Goal: Entertainment & Leisure: Consume media (video, audio)

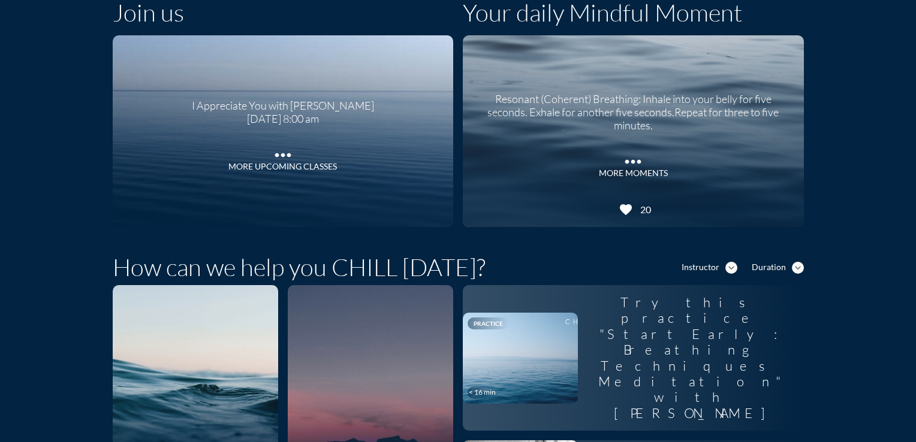
scroll to position [72, 0]
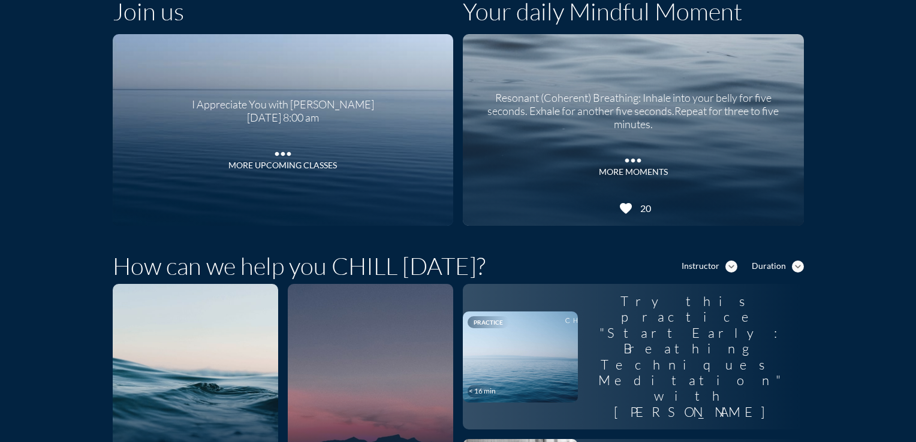
click at [763, 270] on div "Duration" at bounding box center [769, 266] width 34 height 10
click at [762, 294] on div "Default" at bounding box center [774, 287] width 32 height 14
click at [774, 272] on div "Default expand_more" at bounding box center [781, 267] width 46 height 13
click at [784, 322] on div "Shorter" at bounding box center [778, 325] width 31 height 14
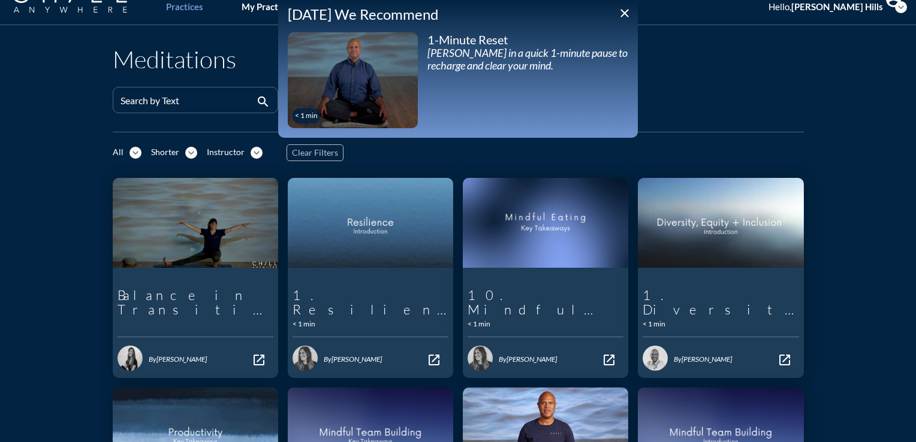
scroll to position [67, 0]
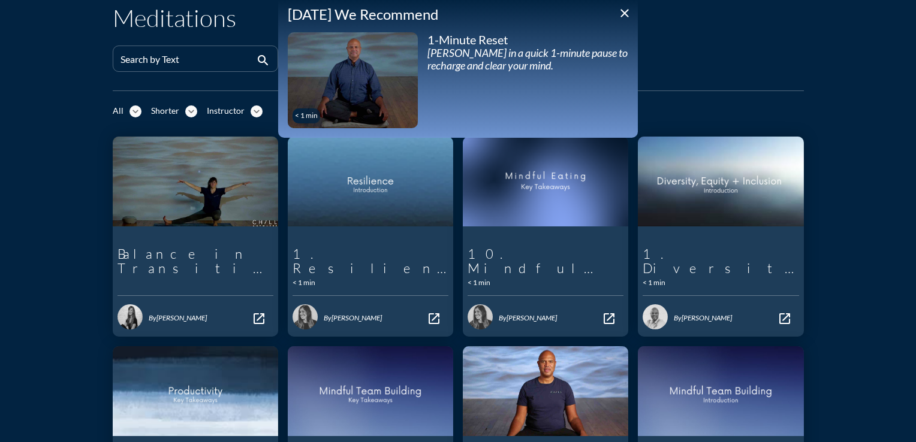
click at [528, 58] on div "[PERSON_NAME] in a quick 1-minute pause to recharge and clear your mind." at bounding box center [527, 60] width 201 height 26
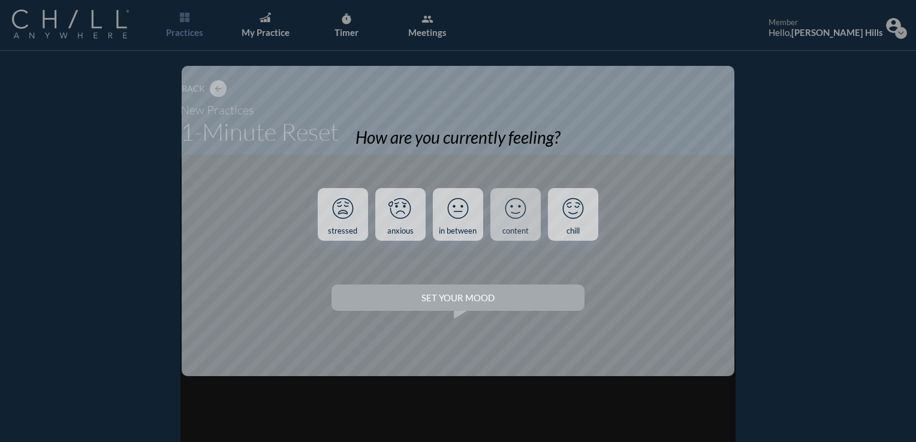
click at [532, 229] on link "content" at bounding box center [515, 214] width 50 height 53
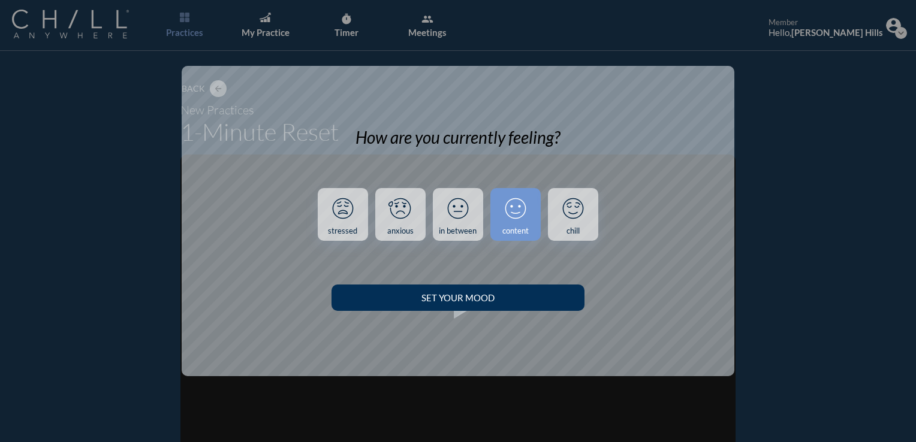
click at [501, 285] on button "Set your Mood" at bounding box center [458, 298] width 252 height 26
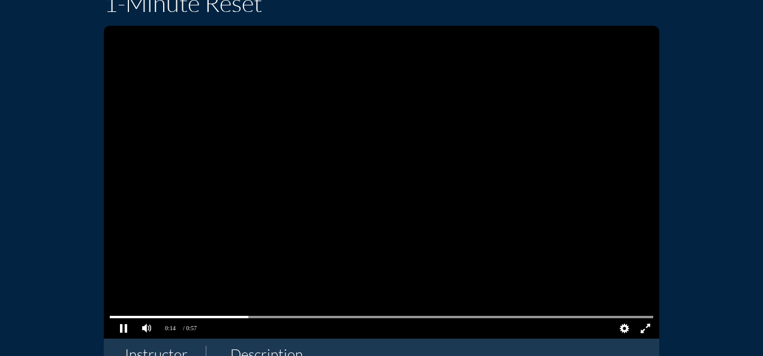
scroll to position [123, 0]
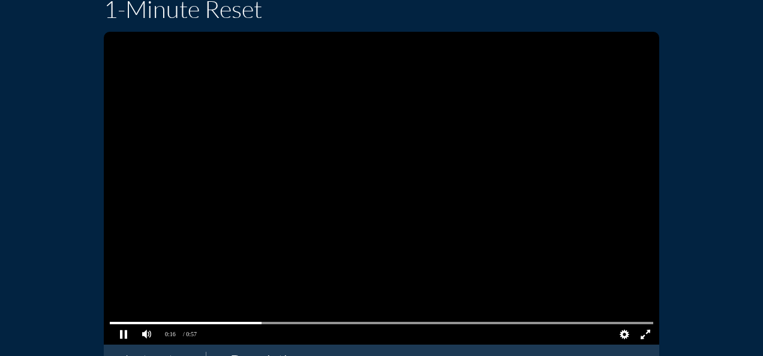
click at [640, 332] on pjsdiv at bounding box center [644, 334] width 21 height 21
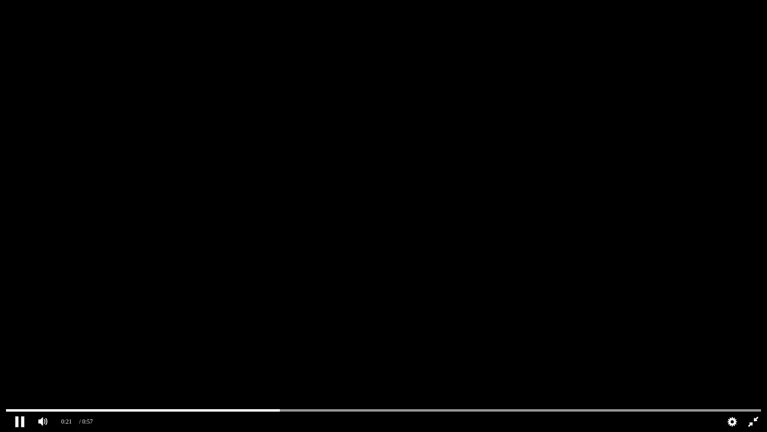
click at [20, 420] on pjsdiv at bounding box center [20, 421] width 21 height 21
click at [8, 411] on pjsdiv at bounding box center [383, 410] width 755 height 8
click at [750, 419] on pjsdiv at bounding box center [753, 421] width 21 height 21
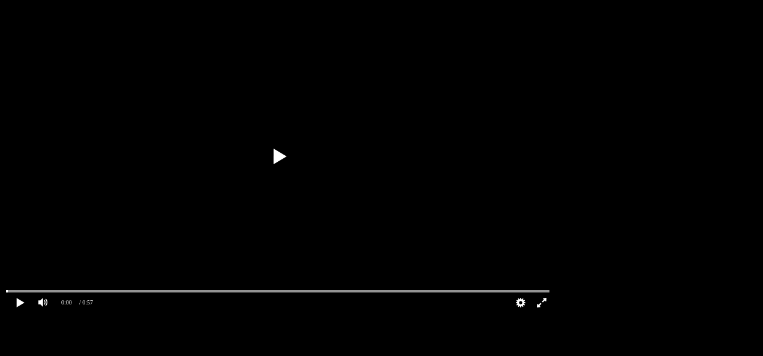
scroll to position [7, 0]
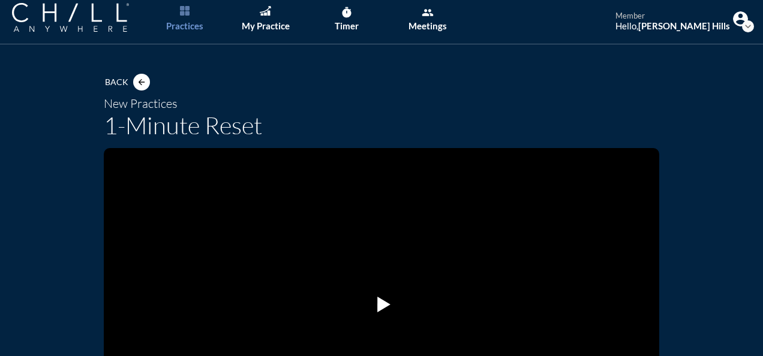
click at [194, 14] on link "Practices" at bounding box center [184, 18] width 63 height 51
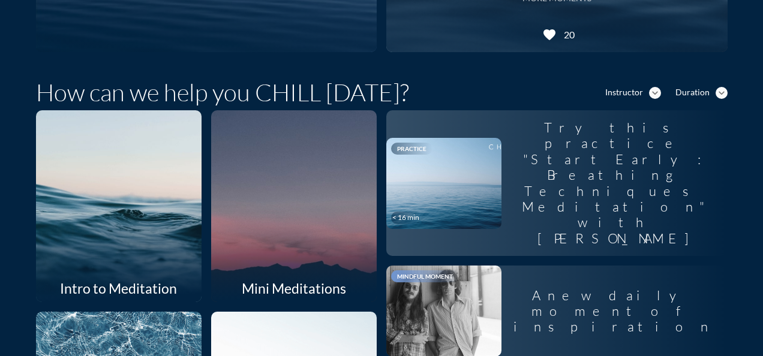
scroll to position [242, 0]
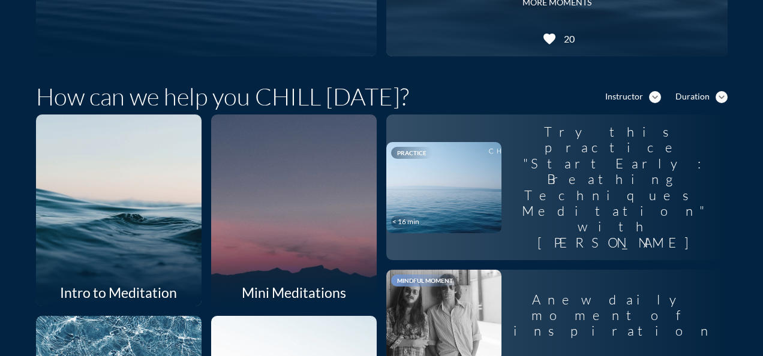
click at [685, 97] on div "Duration" at bounding box center [692, 97] width 34 height 10
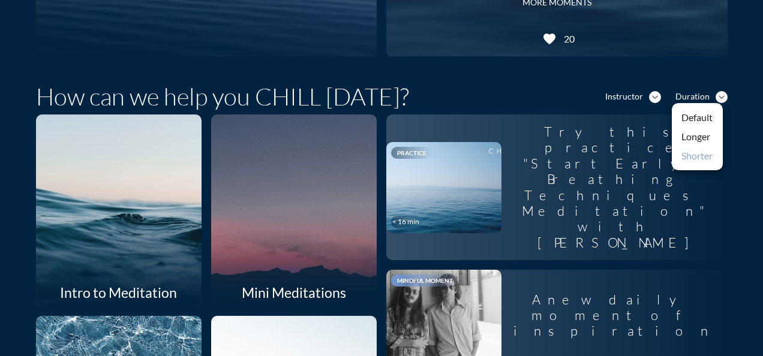
click at [689, 158] on div "Shorter" at bounding box center [697, 156] width 32 height 14
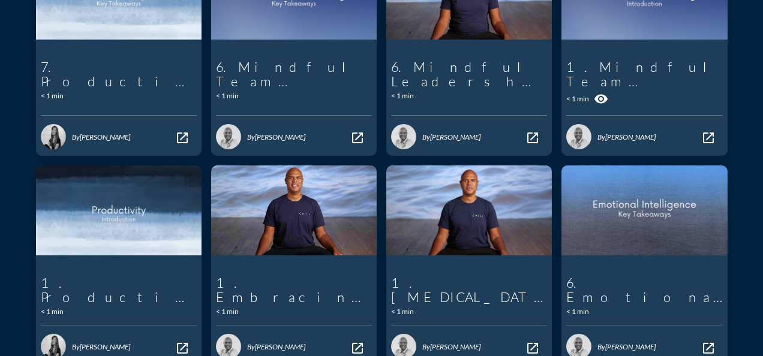
scroll to position [502, 0]
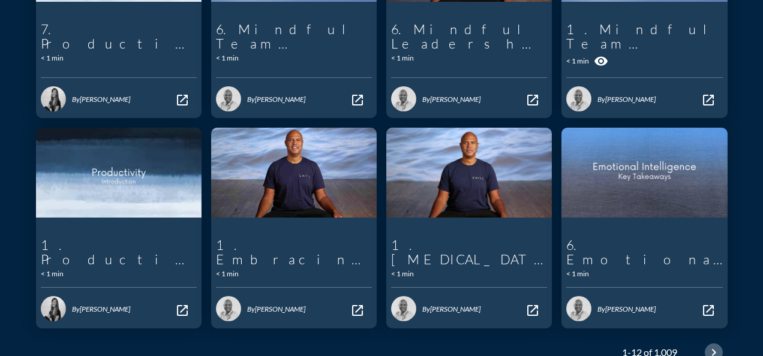
click at [706, 346] on icon "chevron_right" at bounding box center [713, 352] width 14 height 14
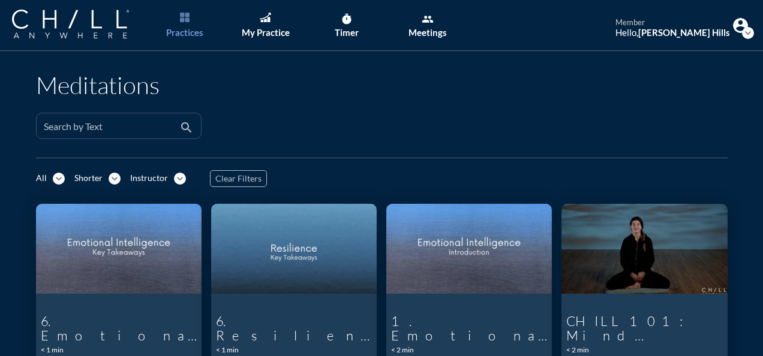
click at [141, 117] on div "Search by Text" at bounding box center [110, 125] width 133 height 25
type input "1 min"
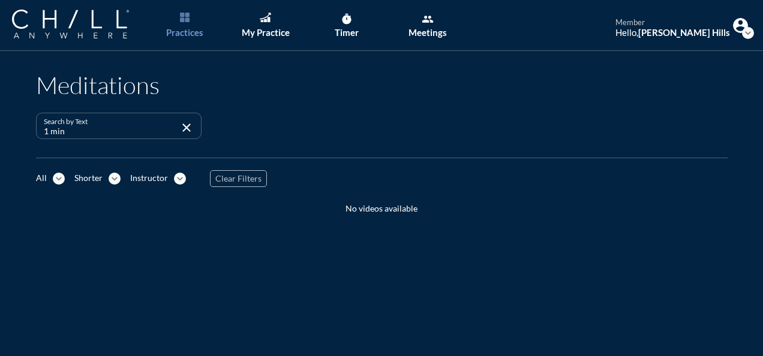
click at [146, 178] on div "Instructor" at bounding box center [149, 178] width 38 height 10
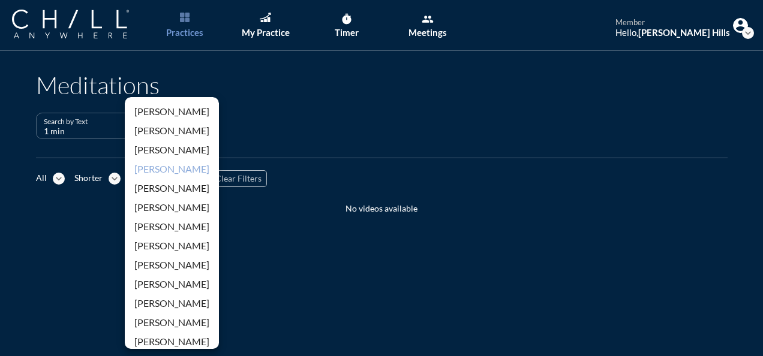
click at [152, 169] on div "[PERSON_NAME]" at bounding box center [171, 169] width 75 height 14
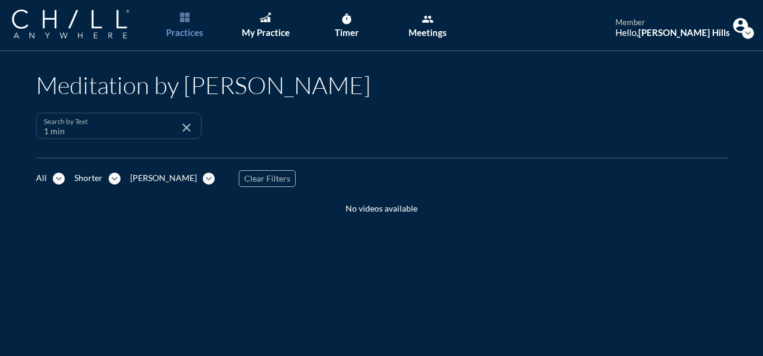
click at [191, 129] on div "Search by Text 1 min close" at bounding box center [118, 126] width 165 height 26
click at [185, 129] on icon "close" at bounding box center [186, 127] width 14 height 14
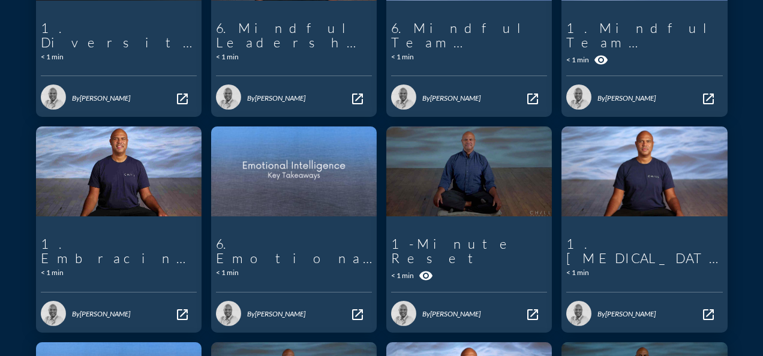
scroll to position [299, 0]
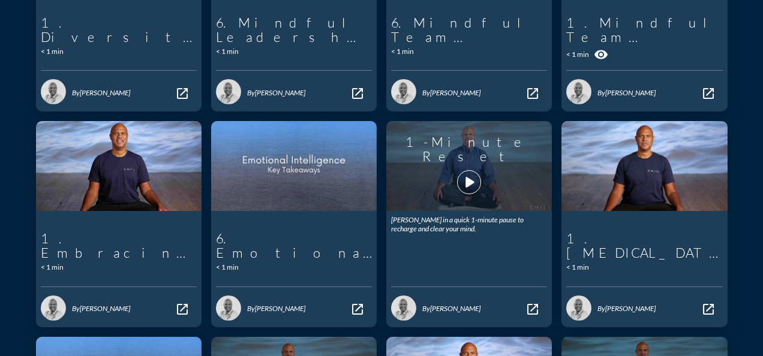
click at [496, 184] on div "1-Minute Reset play_arrow" at bounding box center [469, 166] width 156 height 80
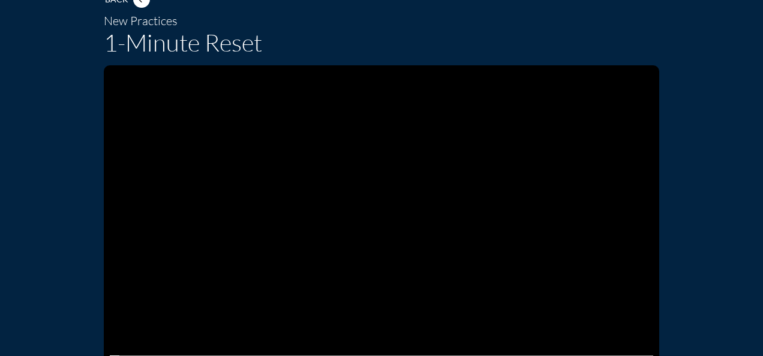
scroll to position [105, 0]
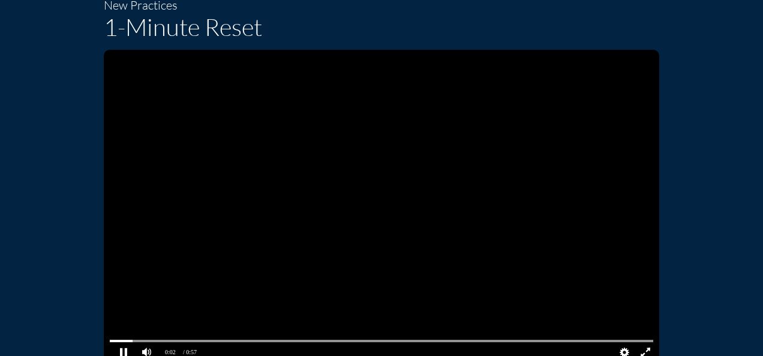
click at [640, 347] on pjsdiv at bounding box center [644, 352] width 21 height 21
